Goal: Information Seeking & Learning: Learn about a topic

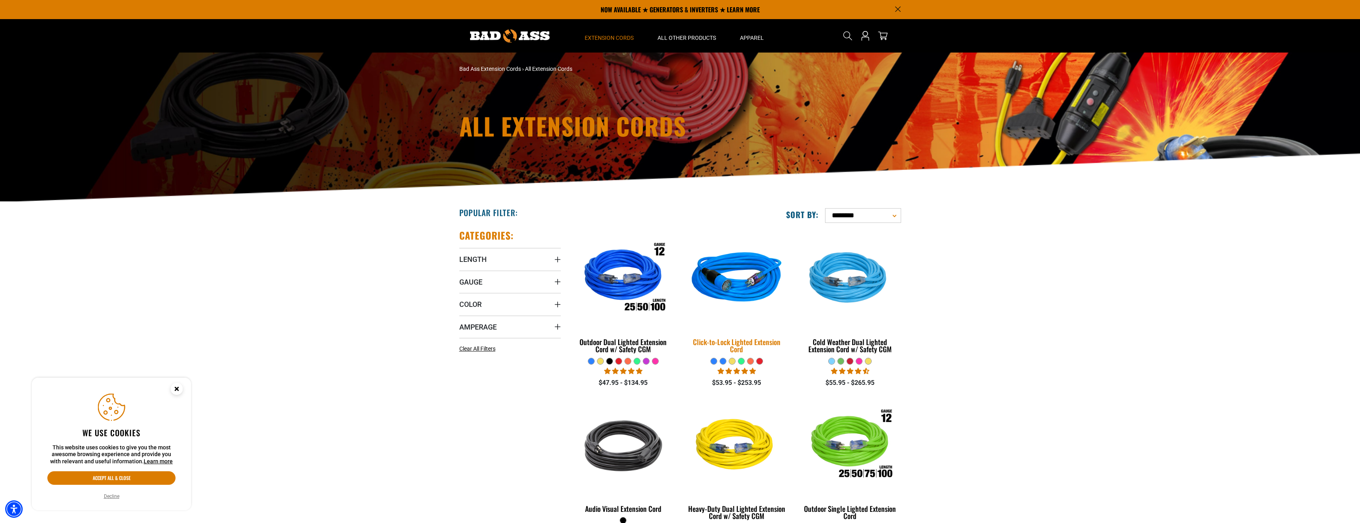
click at [724, 286] on img at bounding box center [736, 279] width 111 height 102
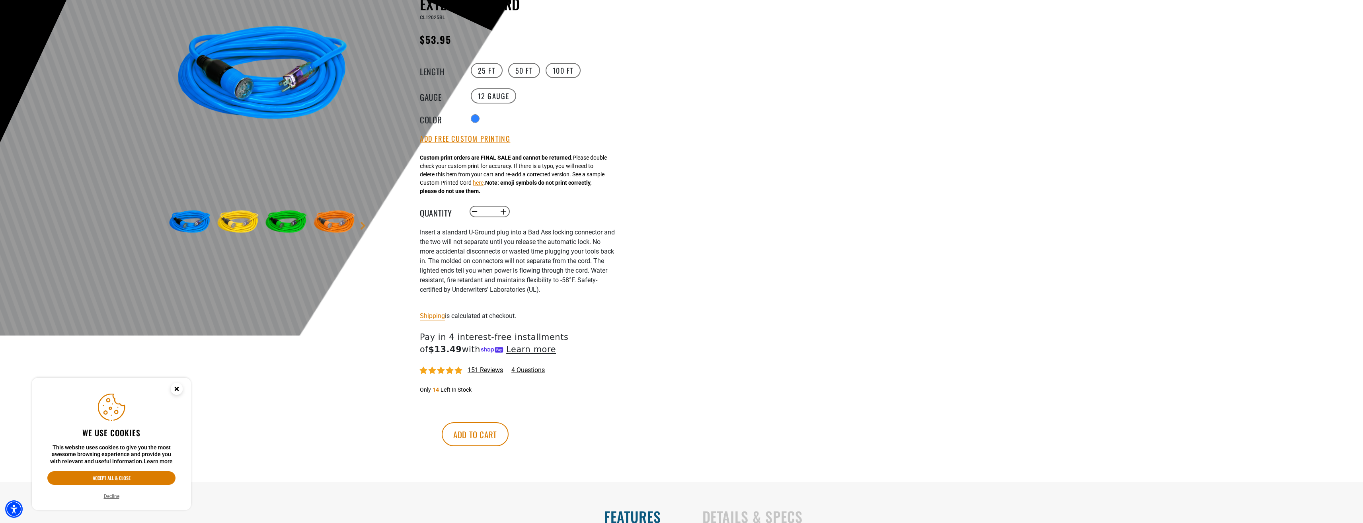
scroll to position [239, 0]
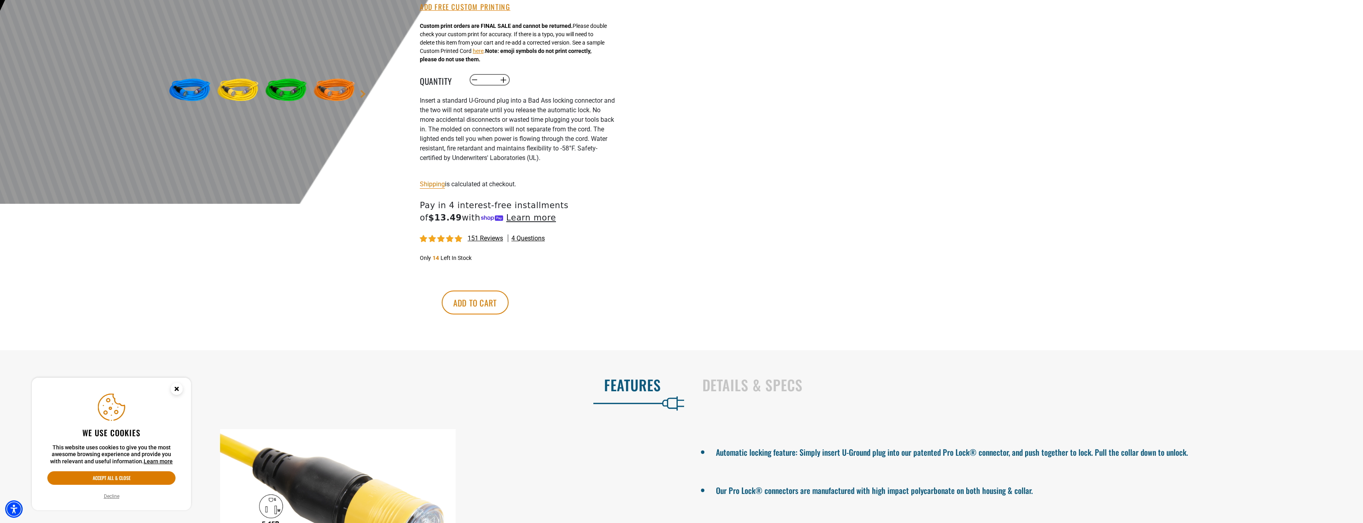
click at [180, 385] on circle "Close this option" at bounding box center [177, 389] width 12 height 12
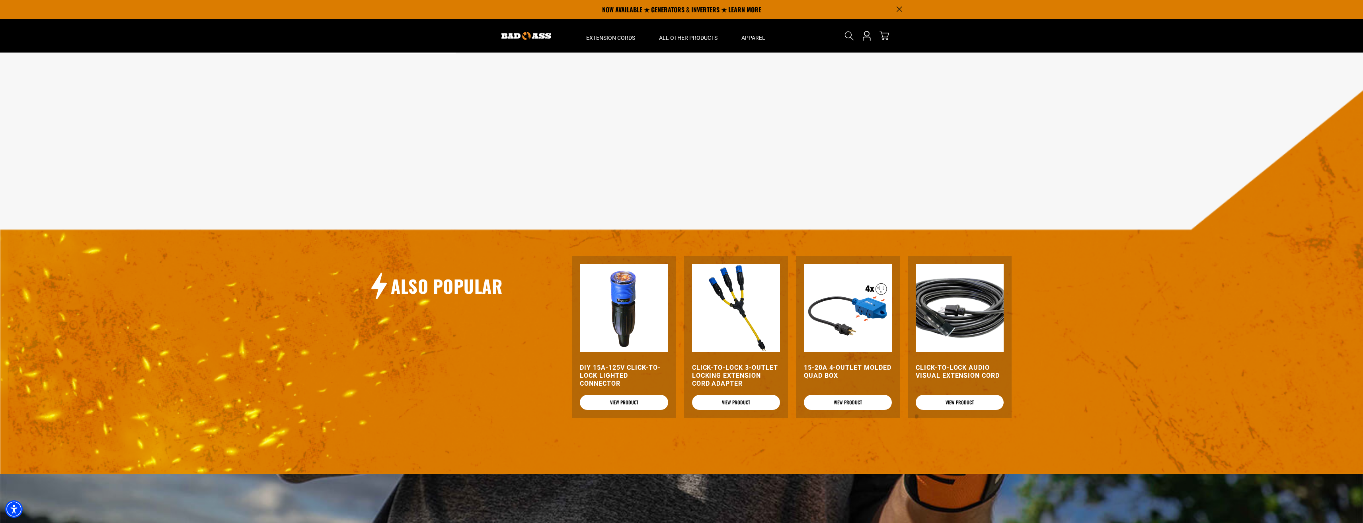
scroll to position [836, 0]
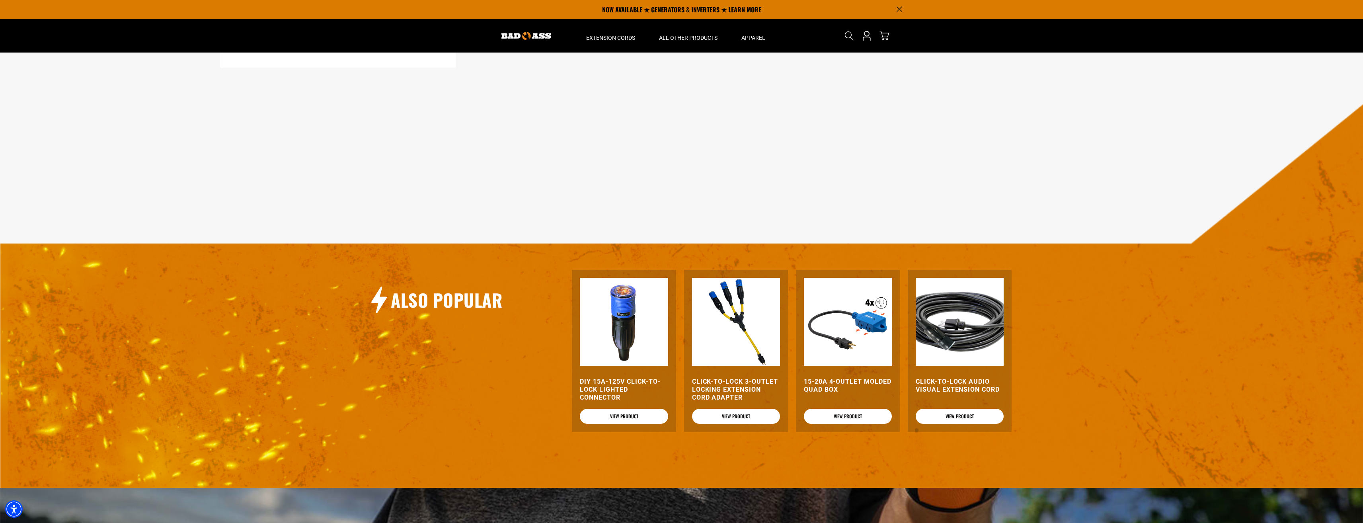
click at [737, 359] on img at bounding box center [736, 322] width 88 height 88
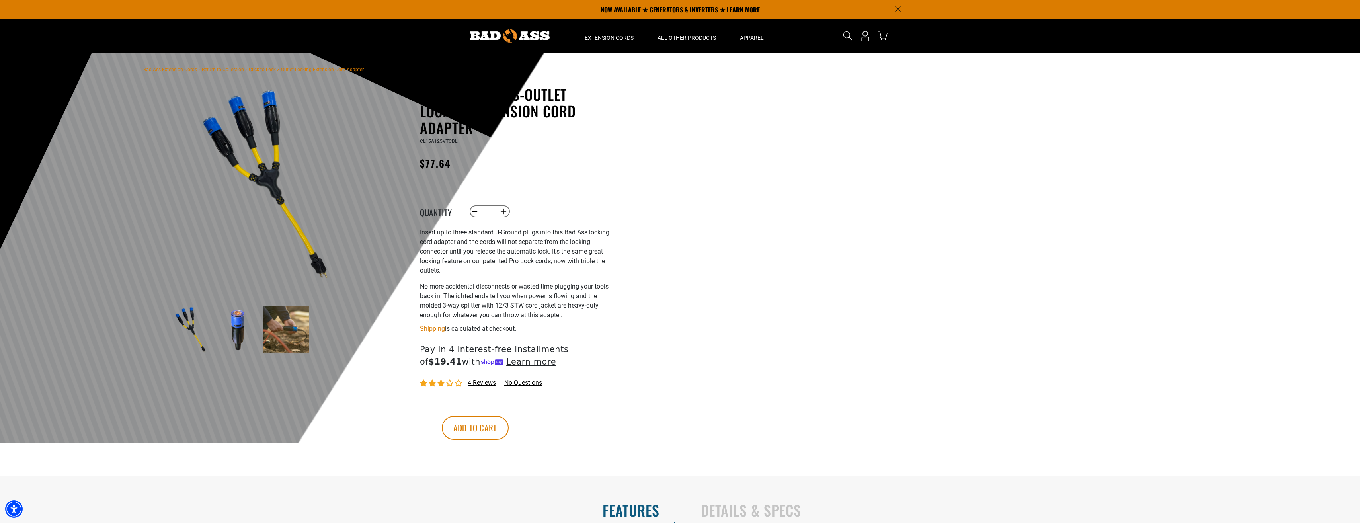
click at [238, 330] on img at bounding box center [238, 329] width 46 height 46
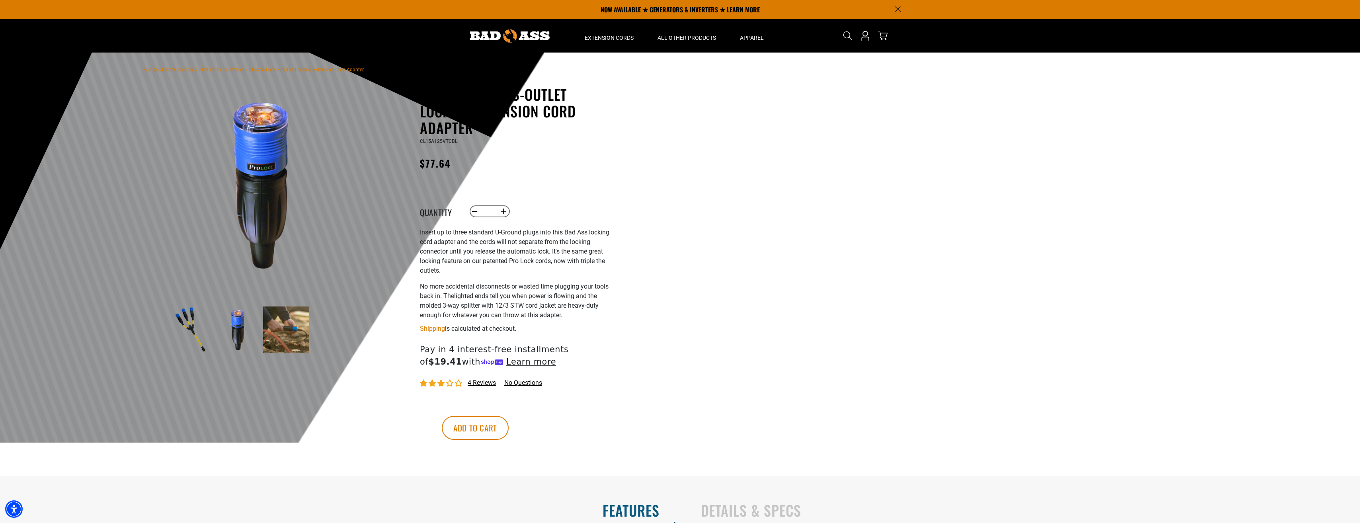
click at [273, 324] on img at bounding box center [286, 329] width 46 height 46
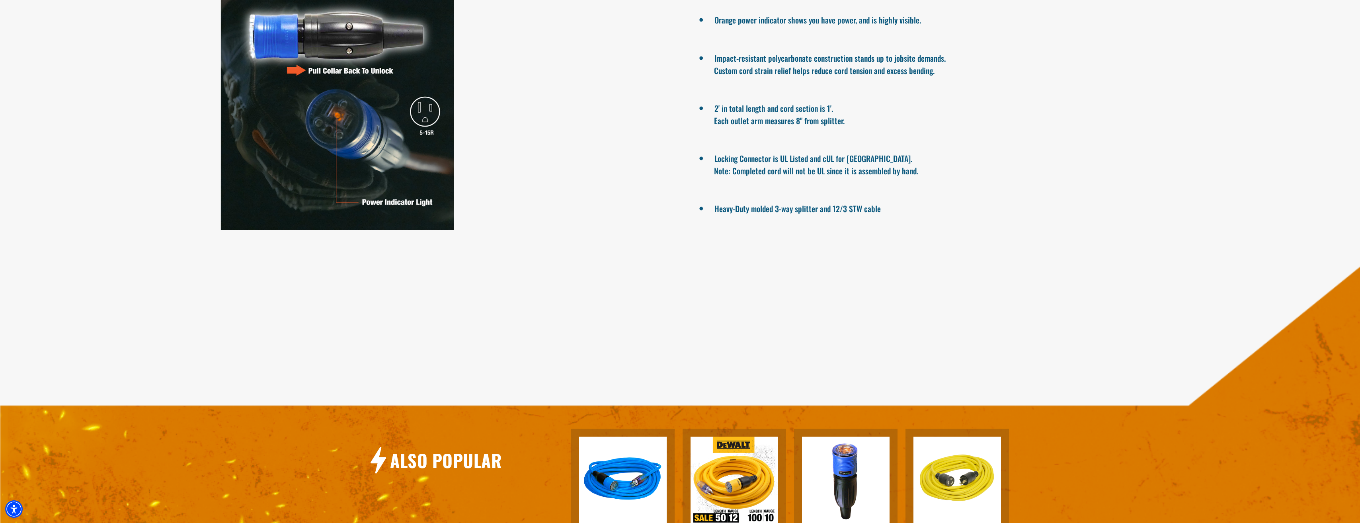
scroll to position [677, 0]
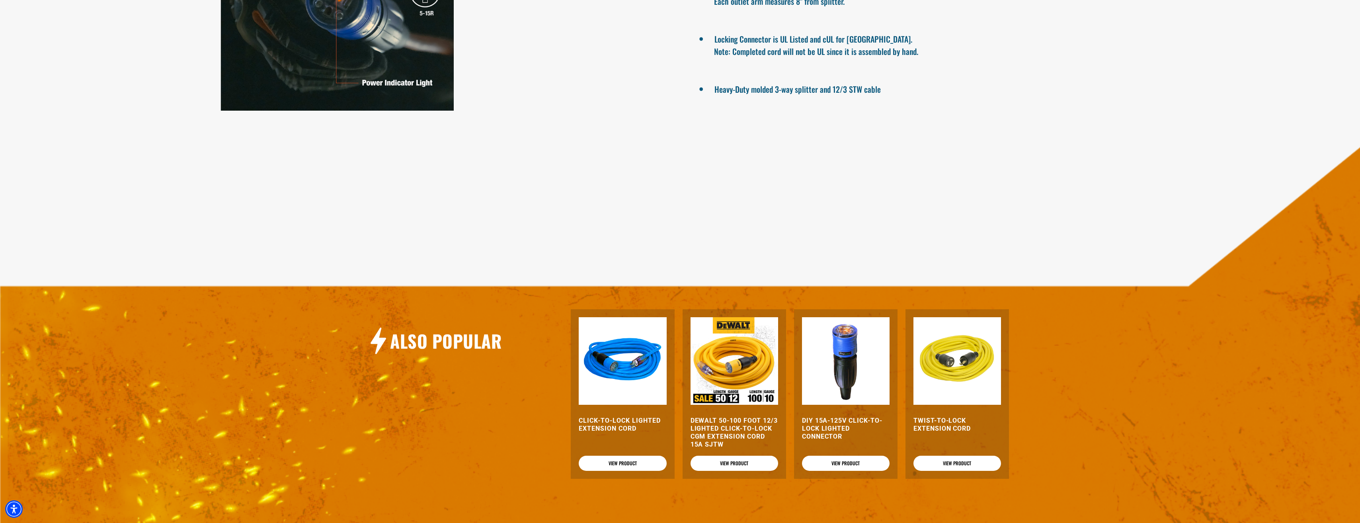
click at [739, 349] on img at bounding box center [735, 361] width 88 height 88
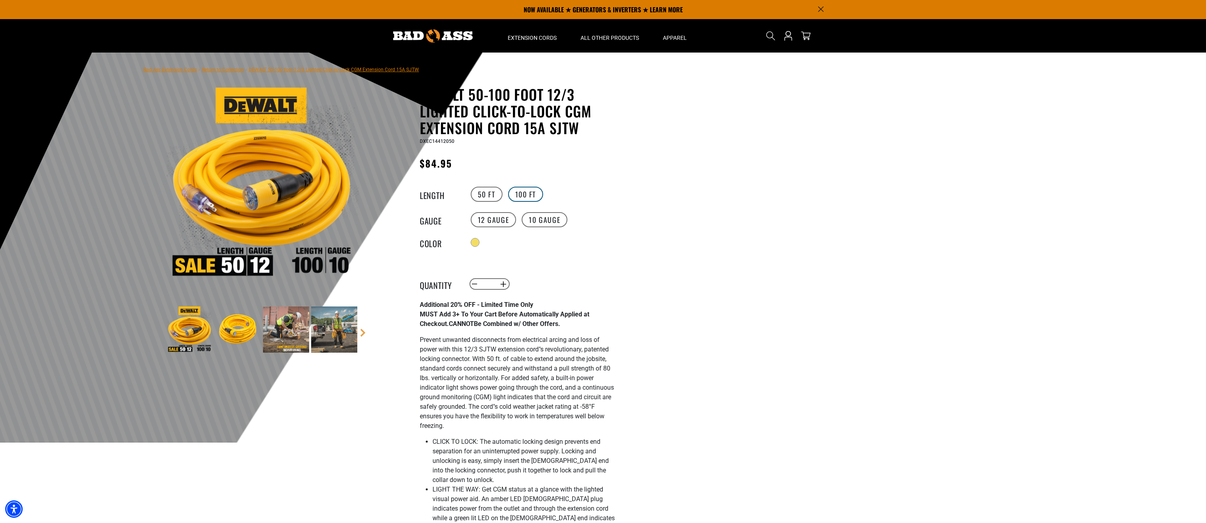
click at [534, 193] on label "100 FT" at bounding box center [525, 194] width 35 height 15
click at [547, 222] on label "10 Gauge" at bounding box center [545, 219] width 46 height 15
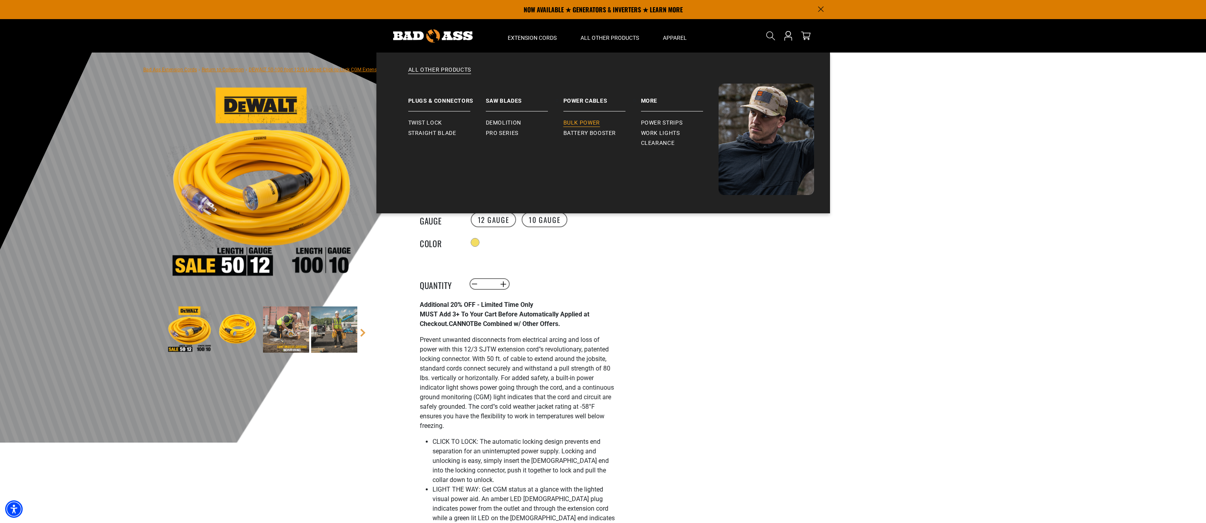
click at [583, 125] on span "Bulk Power" at bounding box center [582, 122] width 37 height 7
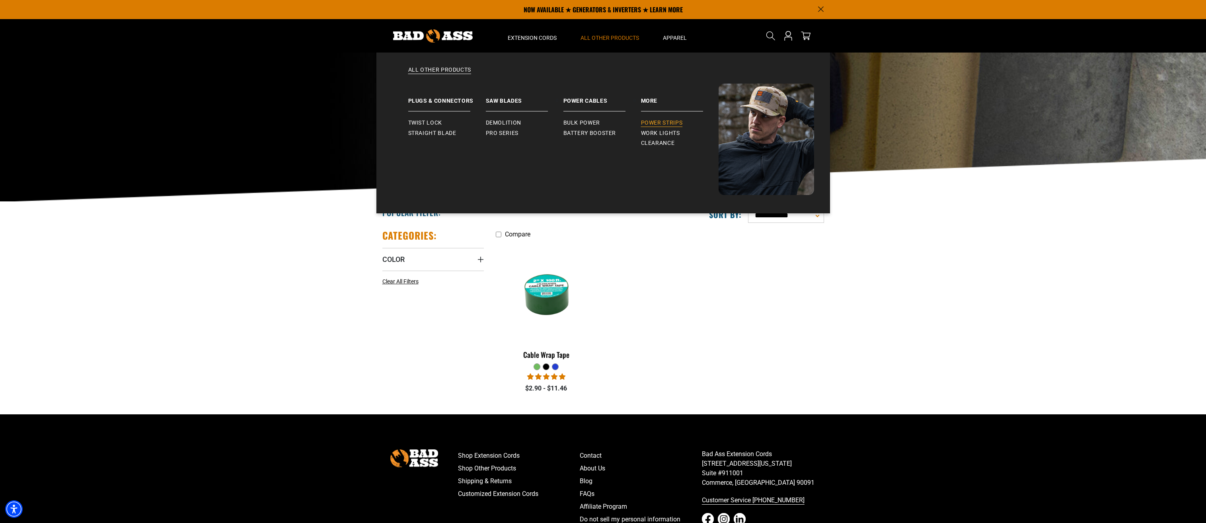
click at [662, 123] on span "Power Strips" at bounding box center [662, 122] width 42 height 7
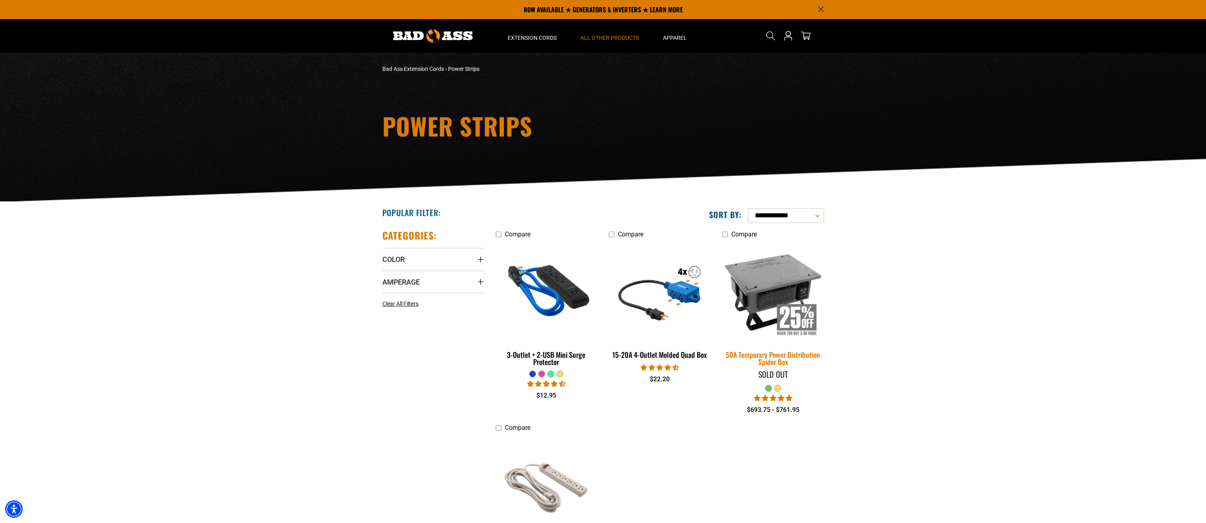
click at [778, 306] on img at bounding box center [773, 292] width 111 height 102
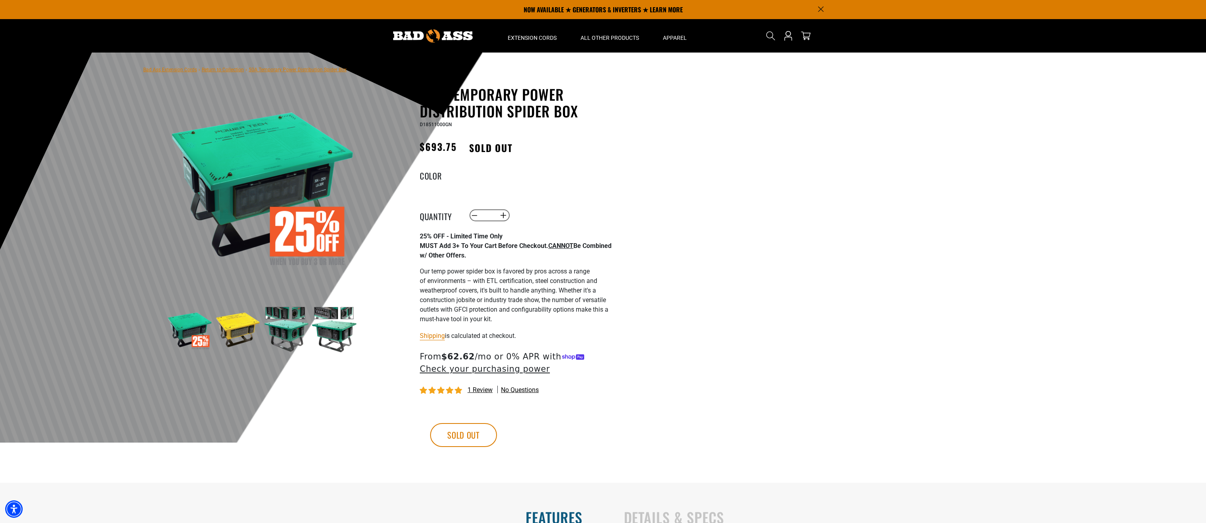
click at [242, 334] on img at bounding box center [238, 329] width 46 height 46
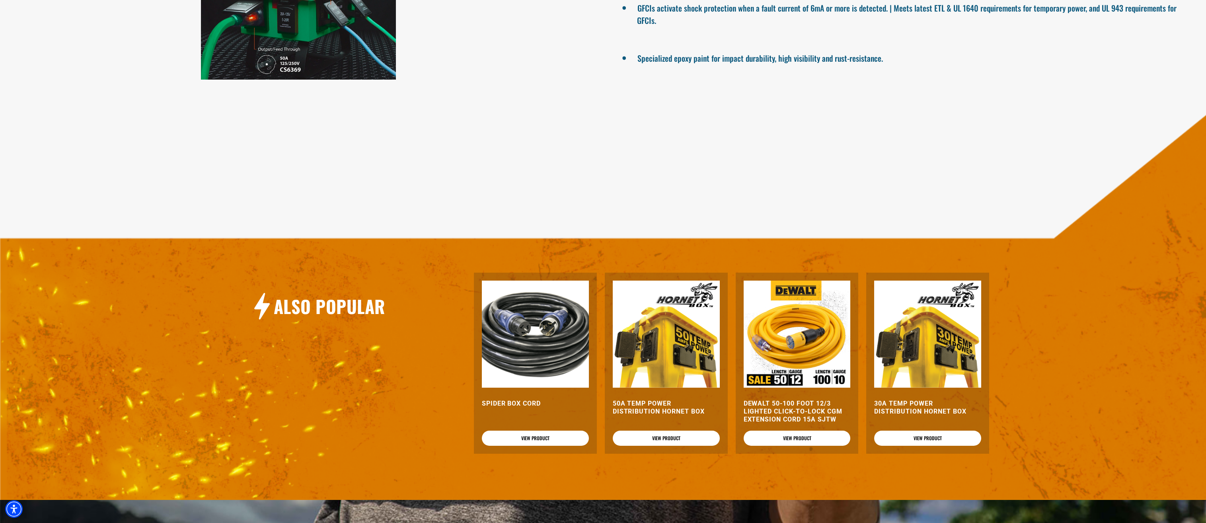
scroll to position [716, 0]
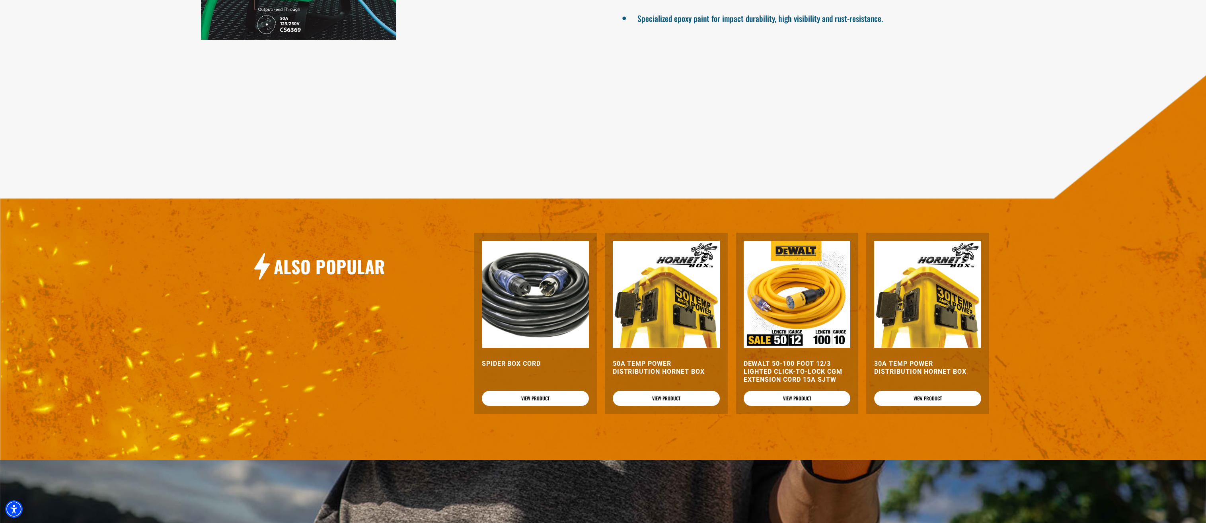
click at [683, 301] on img at bounding box center [666, 294] width 107 height 107
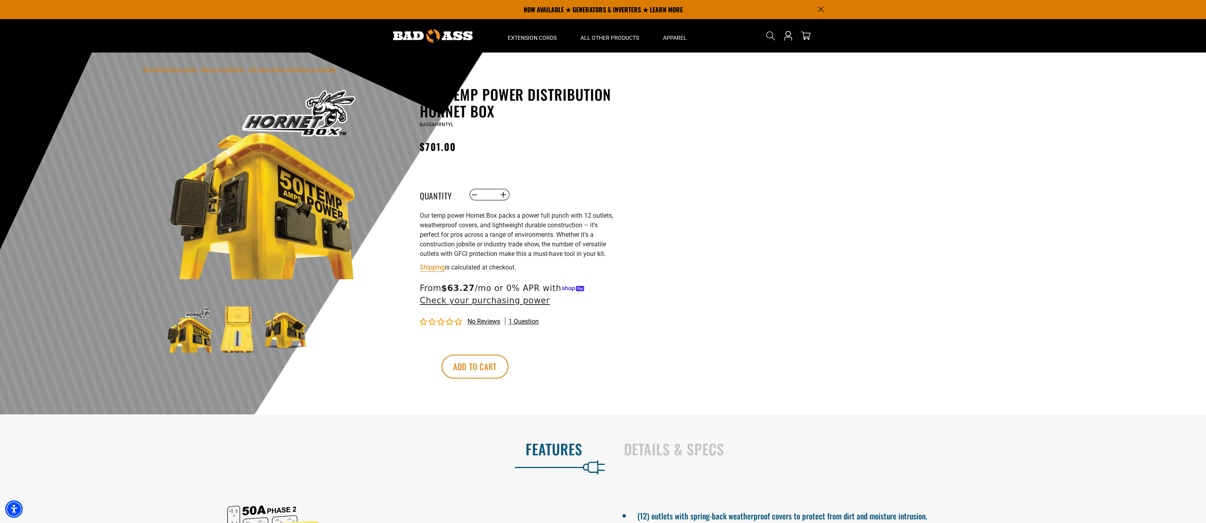
click at [246, 336] on img at bounding box center [238, 329] width 46 height 46
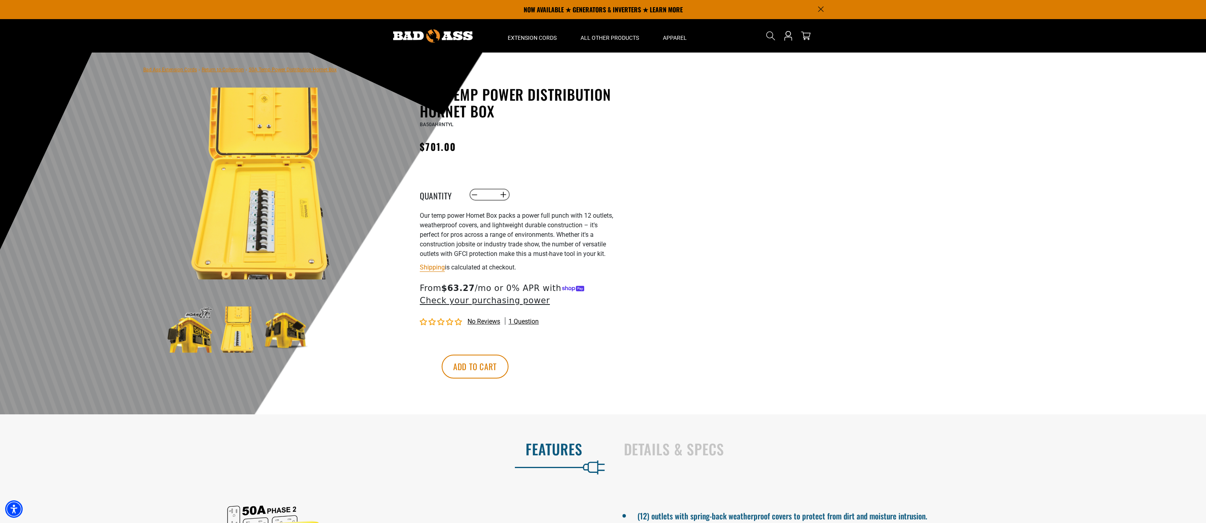
click at [290, 336] on img at bounding box center [286, 329] width 46 height 46
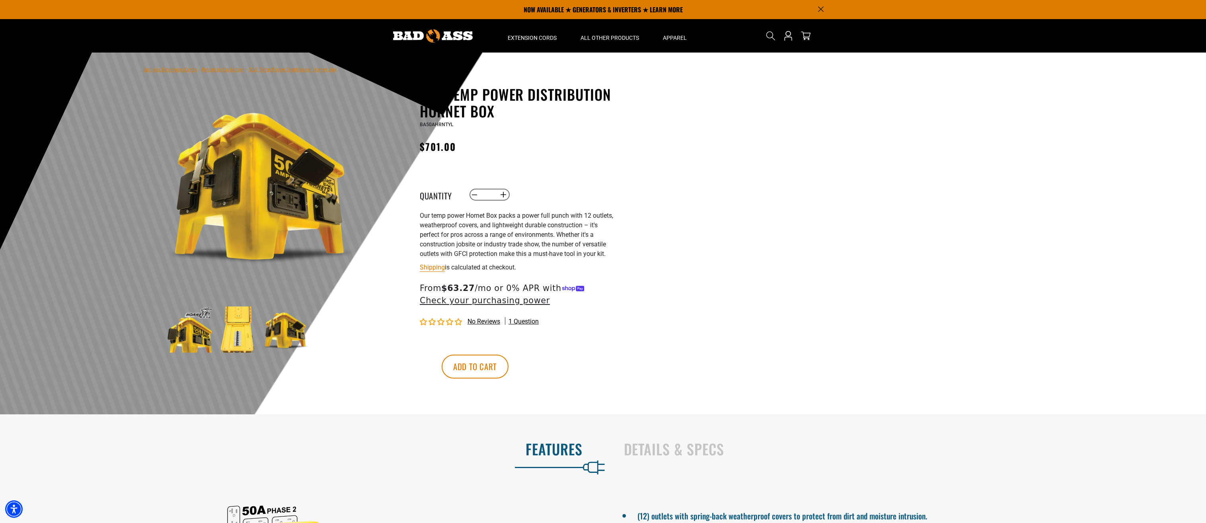
click at [179, 338] on img at bounding box center [190, 329] width 46 height 46
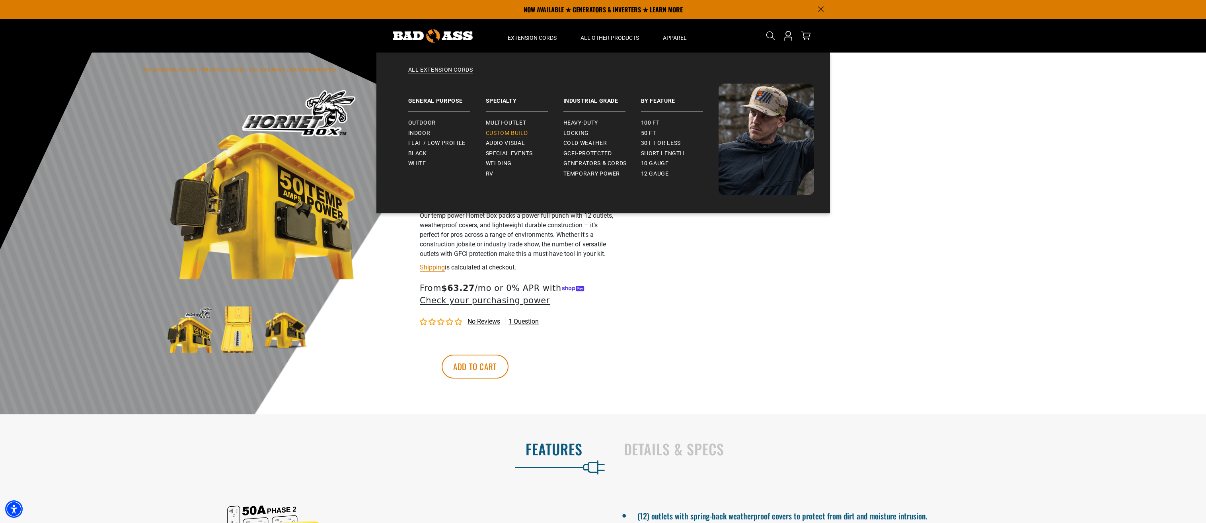
click at [523, 135] on span "Custom Build" at bounding box center [507, 133] width 42 height 7
